Goal: Task Accomplishment & Management: Use online tool/utility

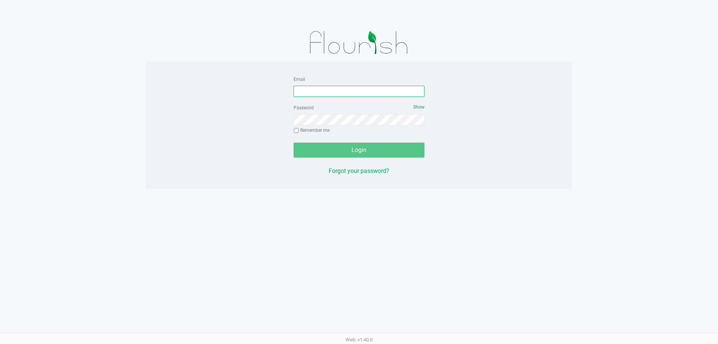
click at [350, 92] on input "Email" at bounding box center [359, 91] width 131 height 11
type input "dhoward@liveparallel.com"
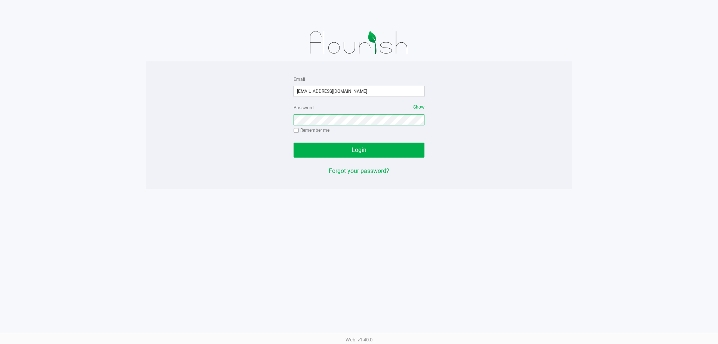
click at [294, 143] on button "Login" at bounding box center [359, 150] width 131 height 15
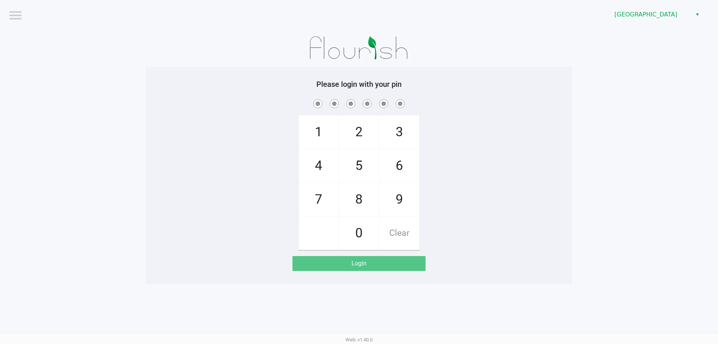
click at [351, 162] on span "5" at bounding box center [359, 165] width 40 height 33
checkbox input "true"
click at [352, 143] on span "2" at bounding box center [359, 132] width 40 height 33
checkbox input "true"
click at [352, 173] on span "5" at bounding box center [359, 165] width 40 height 33
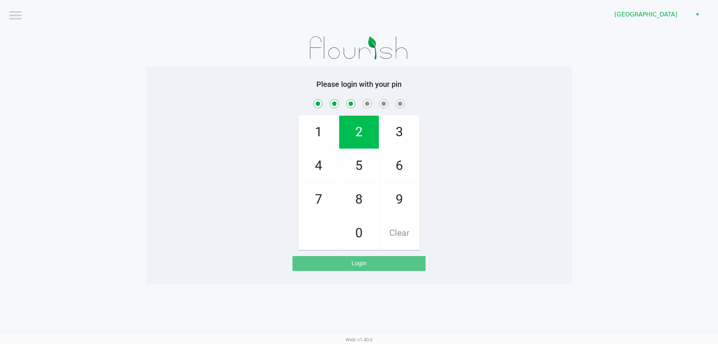
checkbox input "true"
click at [330, 171] on span "4" at bounding box center [319, 165] width 40 height 33
checkbox input "true"
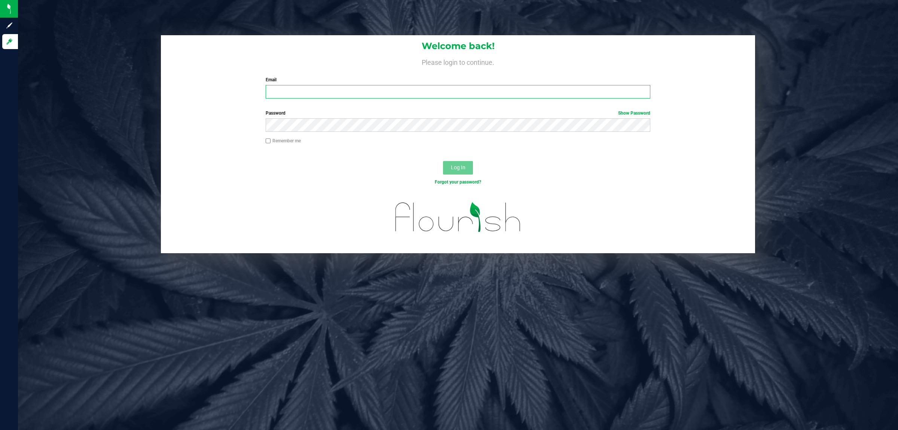
click at [421, 91] on input "Email" at bounding box center [458, 91] width 385 height 13
type input "dhoward@liveparallel.com"
click at [443, 161] on button "Log In" at bounding box center [458, 167] width 30 height 13
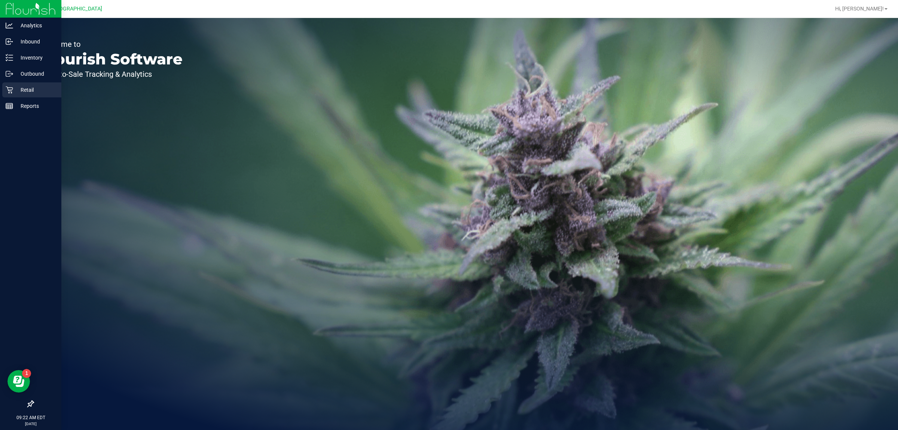
click at [7, 86] on icon at bounding box center [9, 89] width 7 height 7
